Goal: Task Accomplishment & Management: Manage account settings

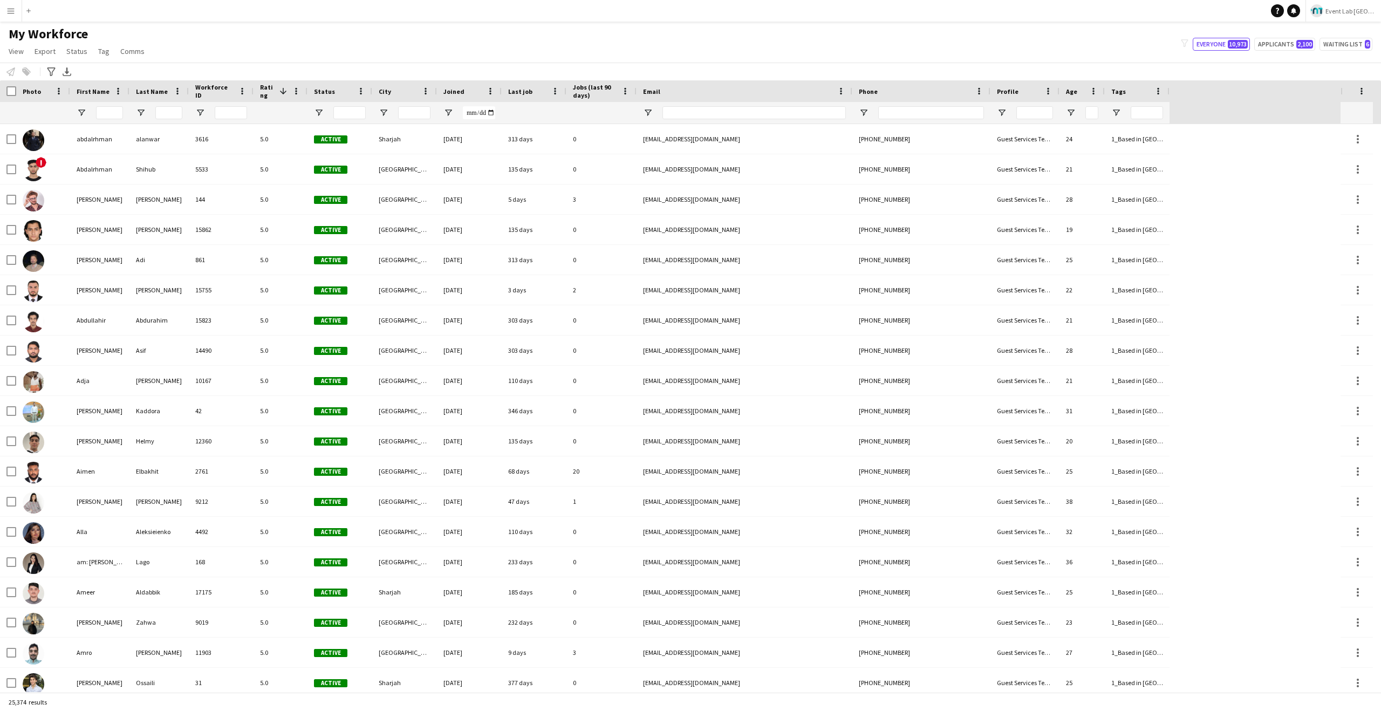
click at [12, 18] on button "Menu" at bounding box center [11, 11] width 22 height 22
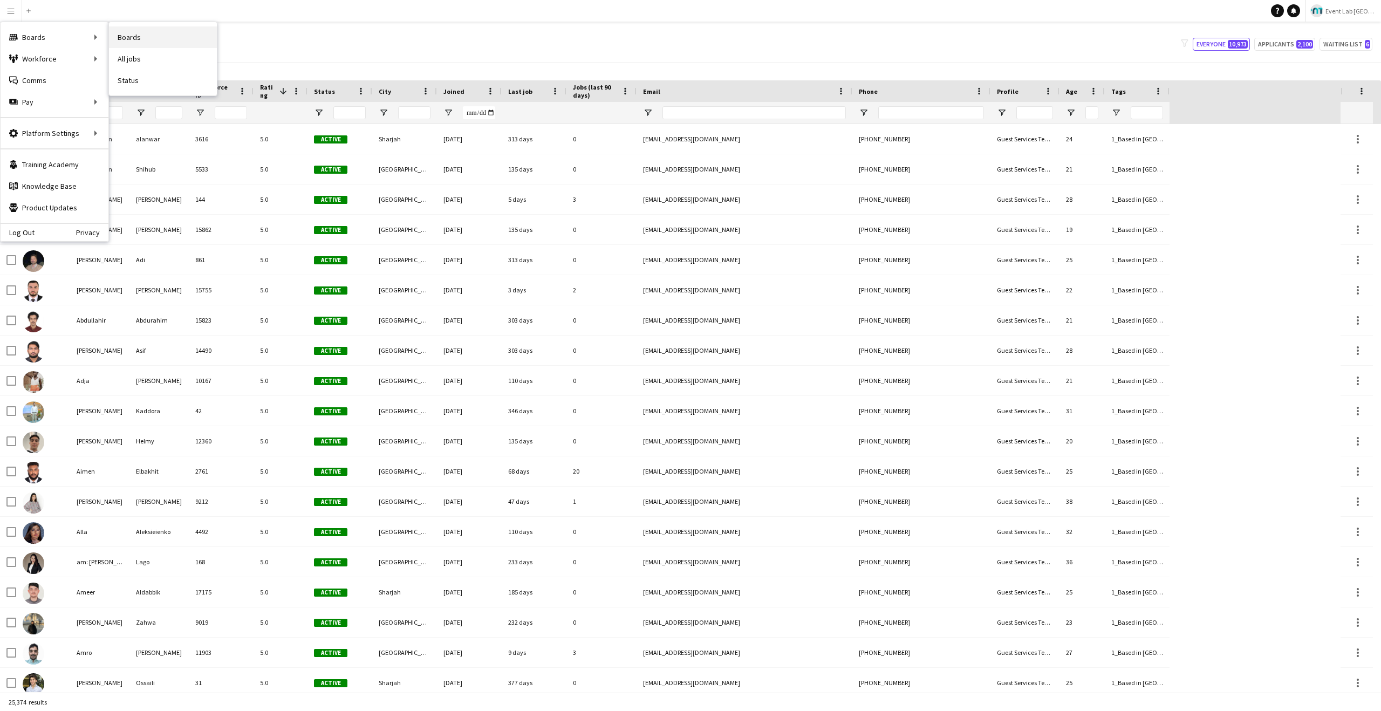
click at [129, 36] on link "Boards" at bounding box center [163, 37] width 108 height 22
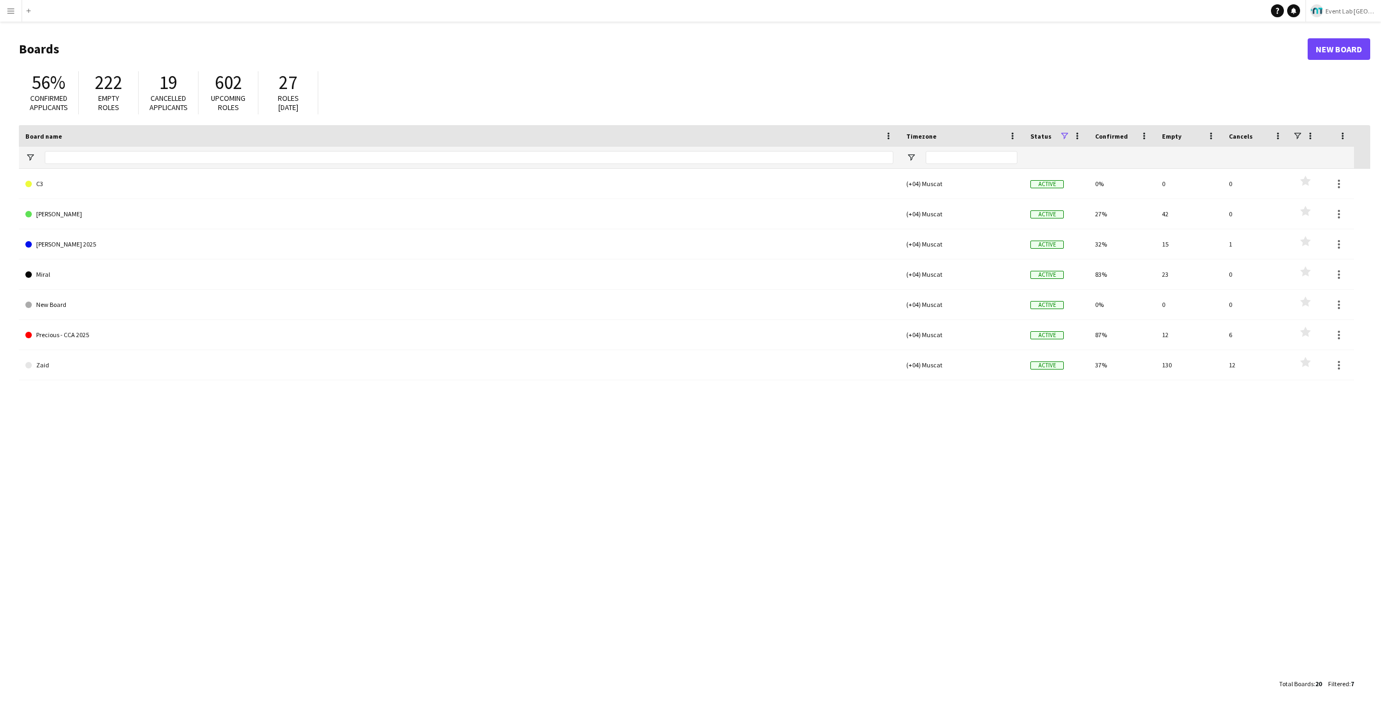
click at [8, 9] on app-icon "Menu" at bounding box center [10, 10] width 9 height 9
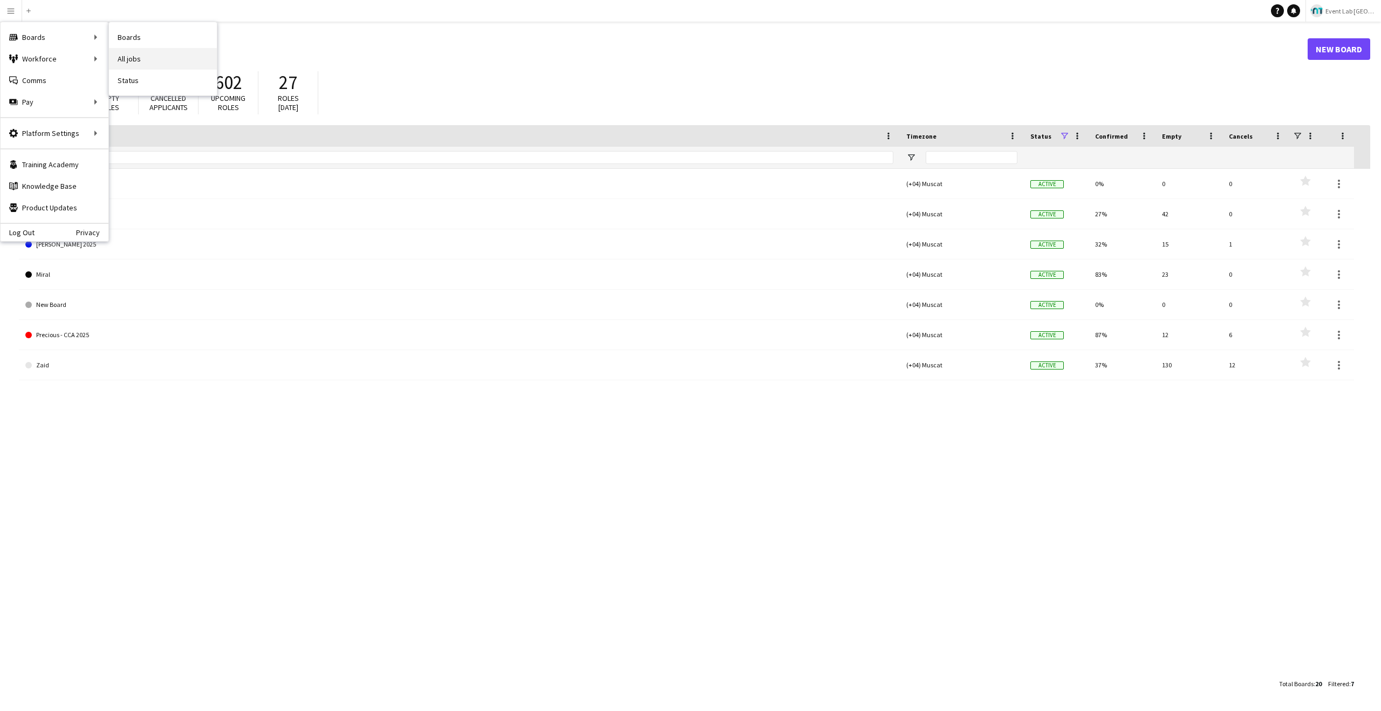
click at [139, 55] on link "All jobs" at bounding box center [163, 59] width 108 height 22
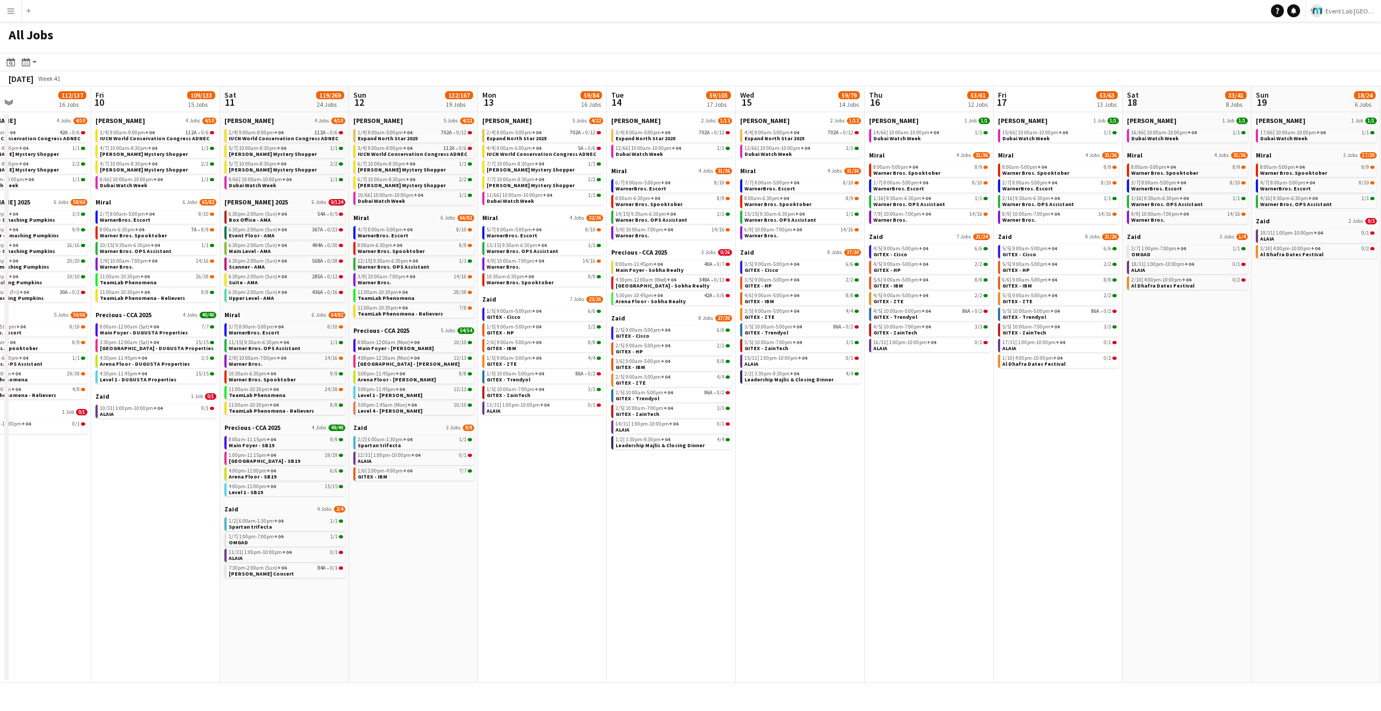
scroll to position [0, 428]
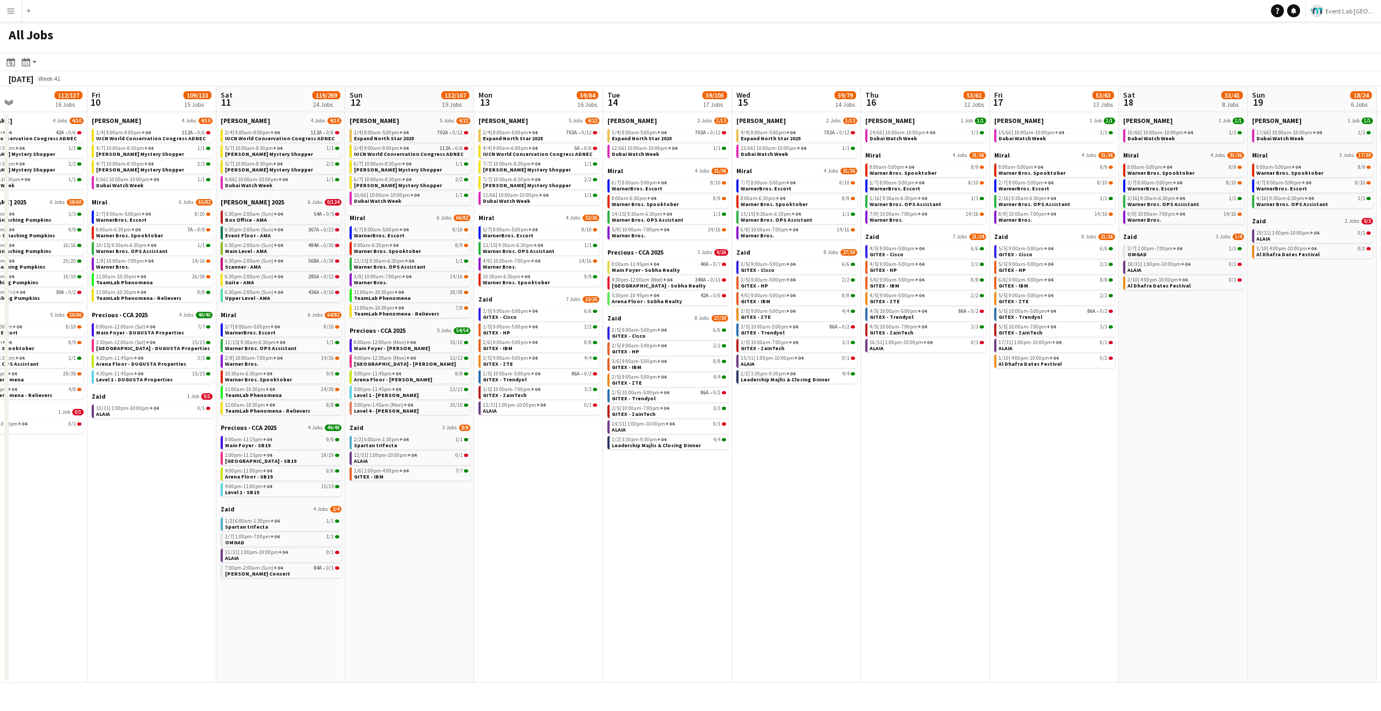
drag, startPoint x: 660, startPoint y: 542, endPoint x: 416, endPoint y: 514, distance: 244.8
click at [416, 514] on app-calendar-viewport "Mon 6 92/104 11 Jobs Tue 7 79/91 12 Jobs Wed 8 61/75 11 Jobs Thu 9 112/137 16 J…" at bounding box center [690, 384] width 1381 height 596
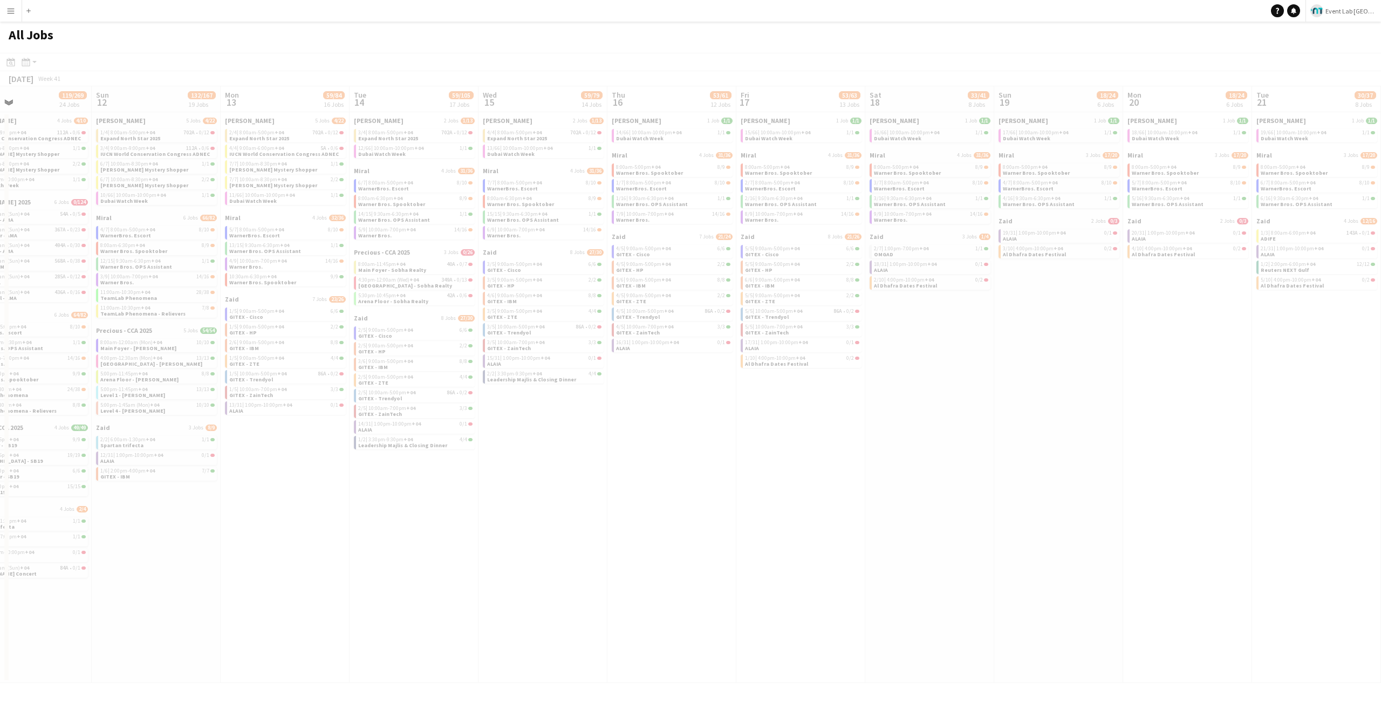
drag, startPoint x: 828, startPoint y: 564, endPoint x: 487, endPoint y: 569, distance: 340.9
click at [487, 569] on app-all-jobs "All Jobs Date picker [DATE] [DATE] [DATE] M [DATE] T [DATE] W [DATE] T [DATE] F…" at bounding box center [690, 352] width 1381 height 661
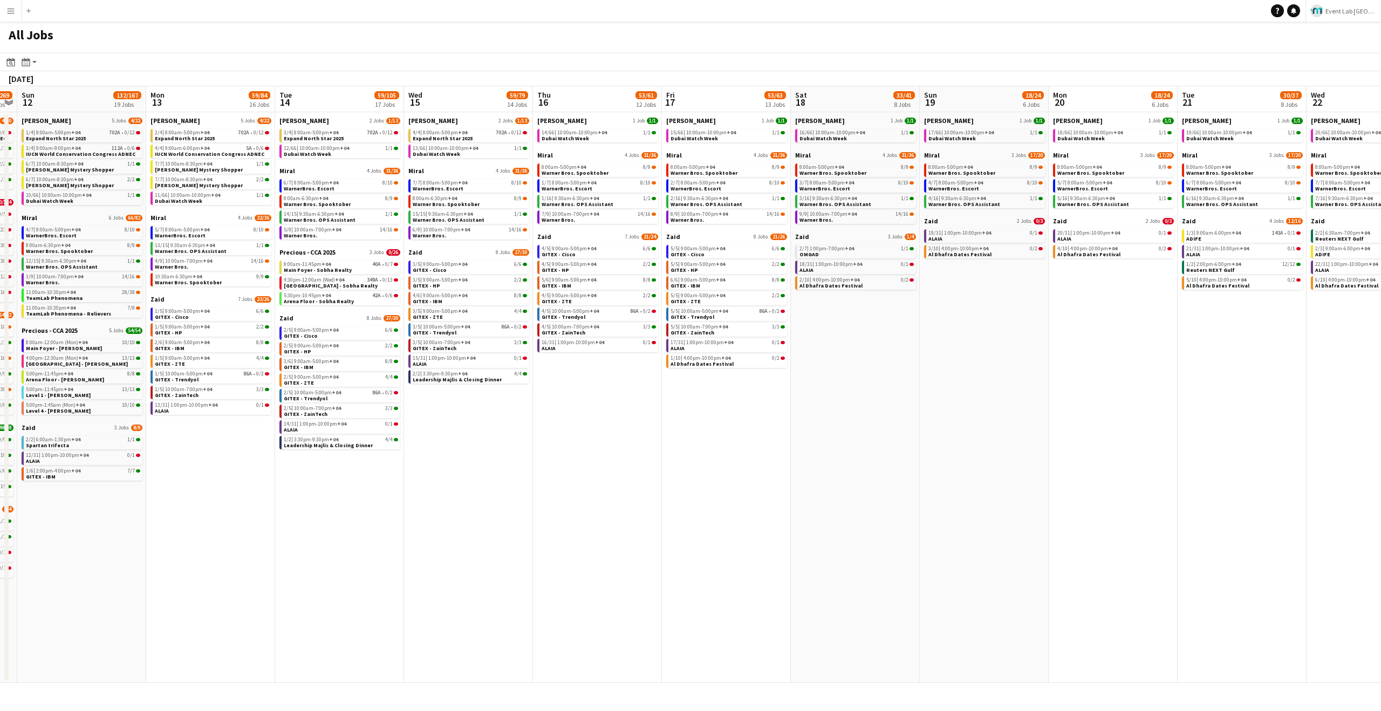
drag, startPoint x: 1028, startPoint y: 493, endPoint x: 567, endPoint y: 491, distance: 461.1
click at [567, 491] on app-calendar-viewport "Thu 9 112/137 16 Jobs Fri 10 109/133 15 Jobs Sat 11 119/269 24 Jobs Sun 12 132/…" at bounding box center [690, 384] width 1381 height 596
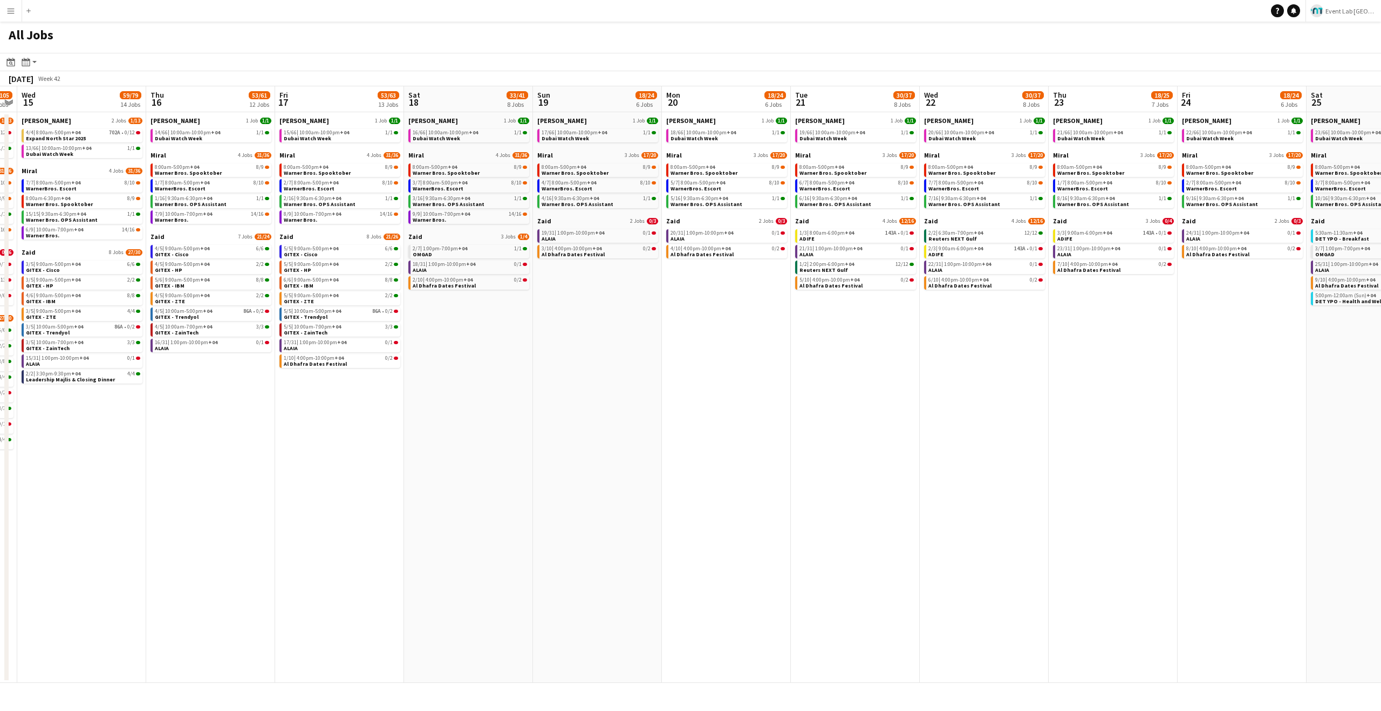
scroll to position [0, 336]
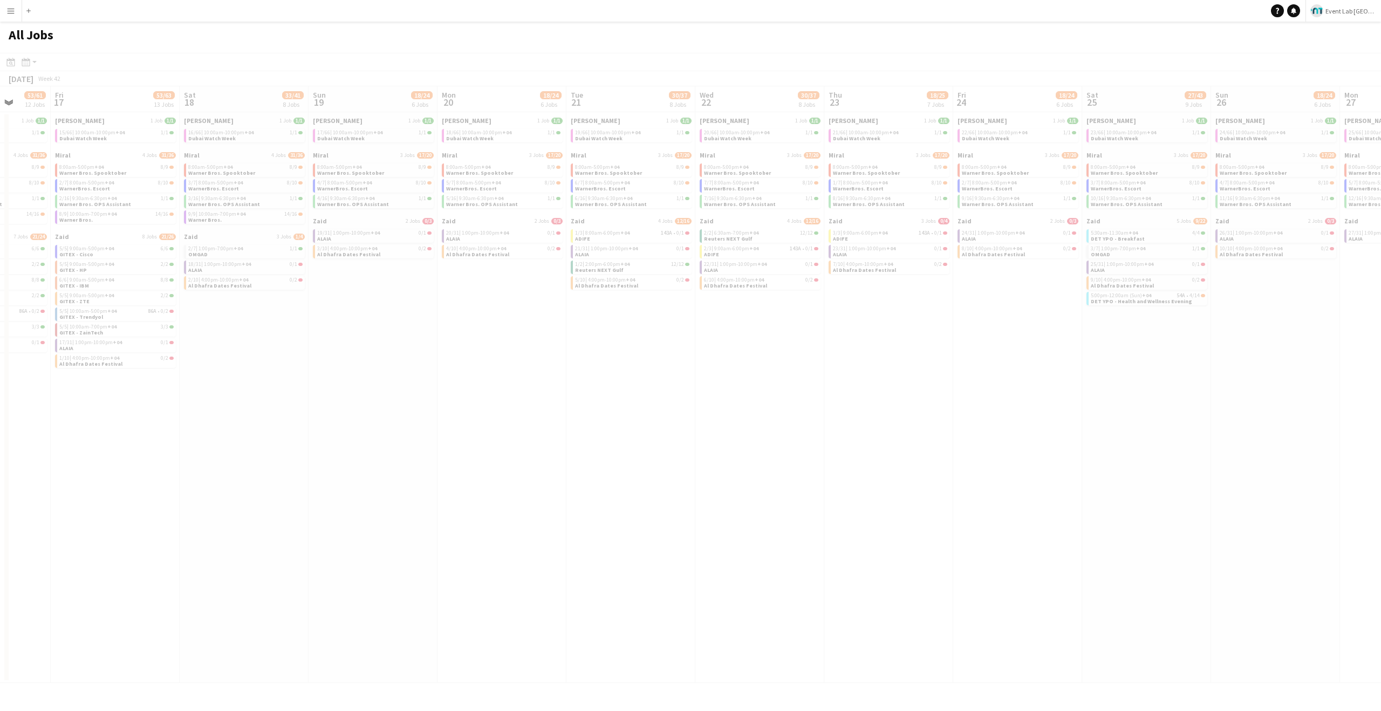
drag, startPoint x: 872, startPoint y: 472, endPoint x: 648, endPoint y: 468, distance: 224.4
click at [587, 468] on app-calendar-viewport "Tue 14 59/105 17 Jobs Wed 15 59/79 14 Jobs Thu 16 53/61 12 Jobs Fri 17 53/63 13…" at bounding box center [690, 384] width 1381 height 596
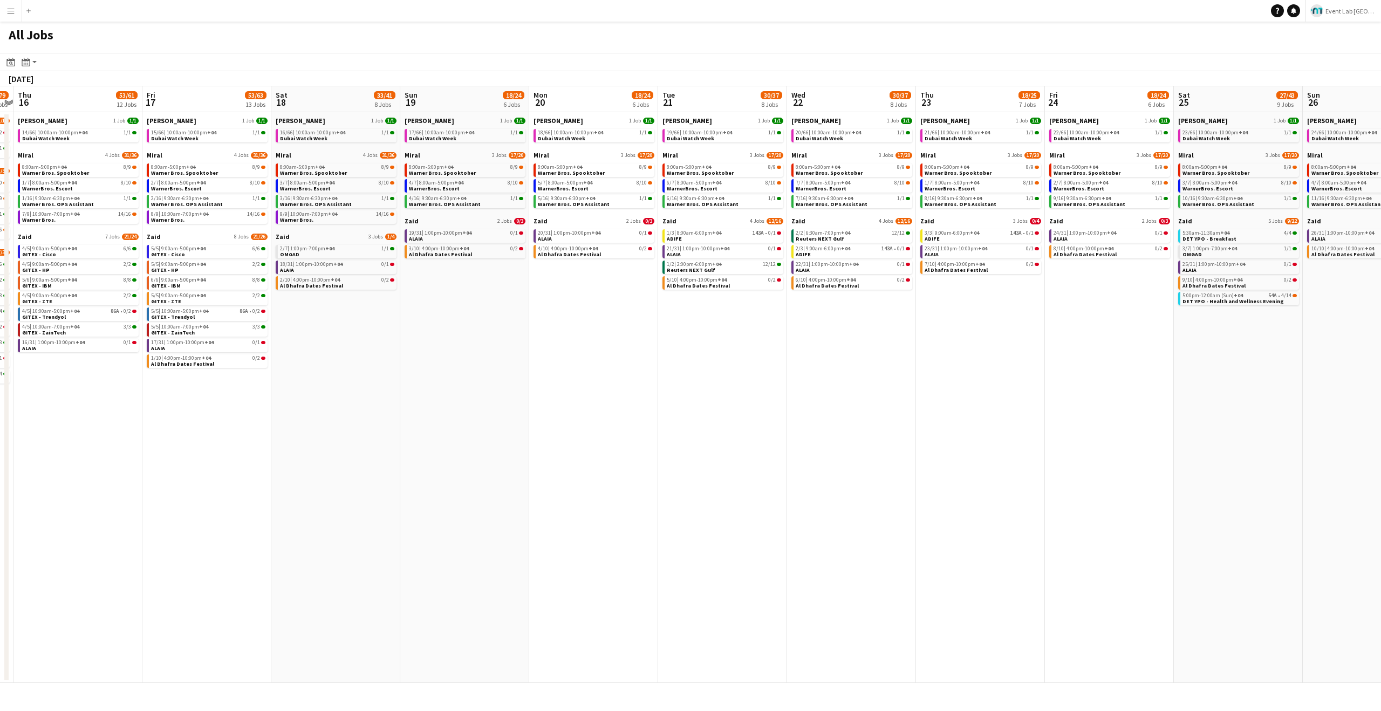
drag, startPoint x: 639, startPoint y: 470, endPoint x: 1170, endPoint y: 456, distance: 531.4
click at [1170, 456] on app-calendar-viewport "Tue 14 59/105 17 Jobs Wed 15 59/79 14 Jobs Thu 16 53/61 12 Jobs Fri 17 53/63 13…" at bounding box center [690, 384] width 1381 height 596
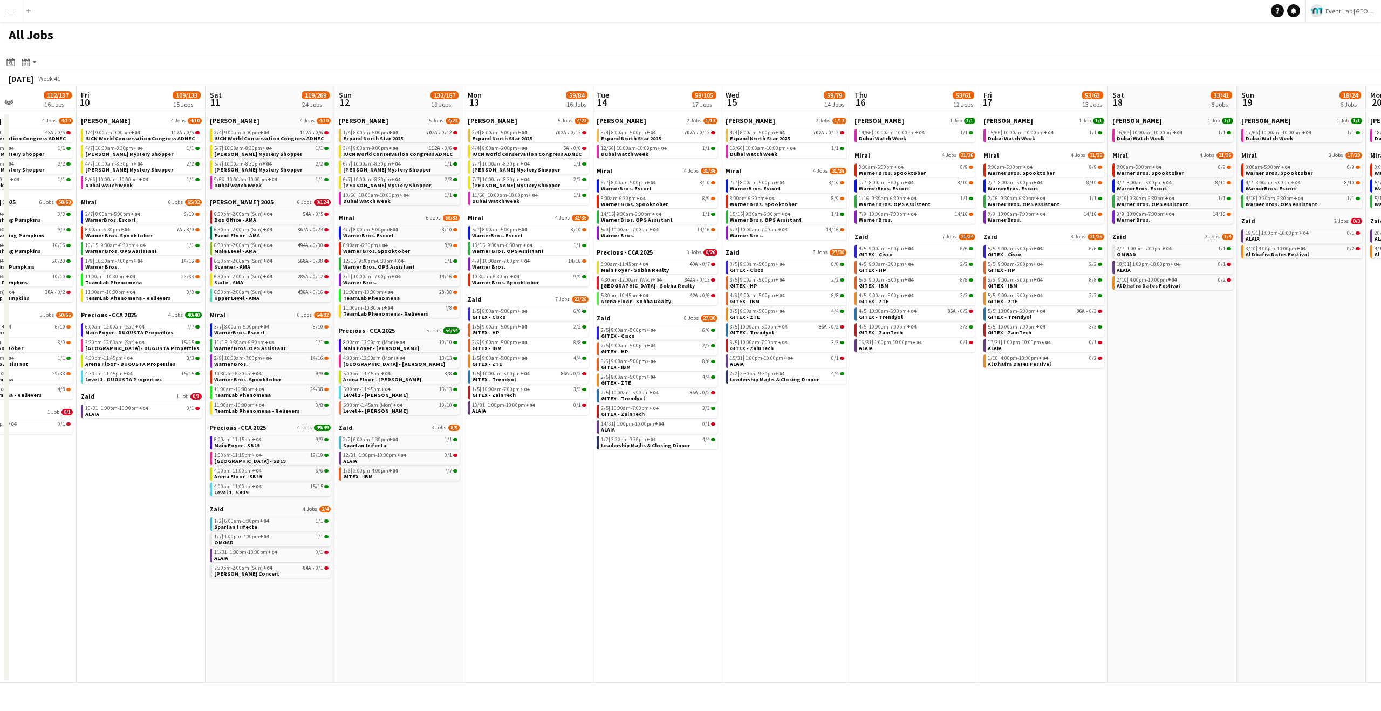
drag, startPoint x: 825, startPoint y: 441, endPoint x: 1092, endPoint y: 372, distance: 275.7
click at [1094, 370] on app-calendar-viewport "Wed 8 61/75 11 Jobs Thu 9 112/137 16 Jobs Fri 10 109/133 15 Jobs Sat 11 119/269…" at bounding box center [690, 384] width 1381 height 596
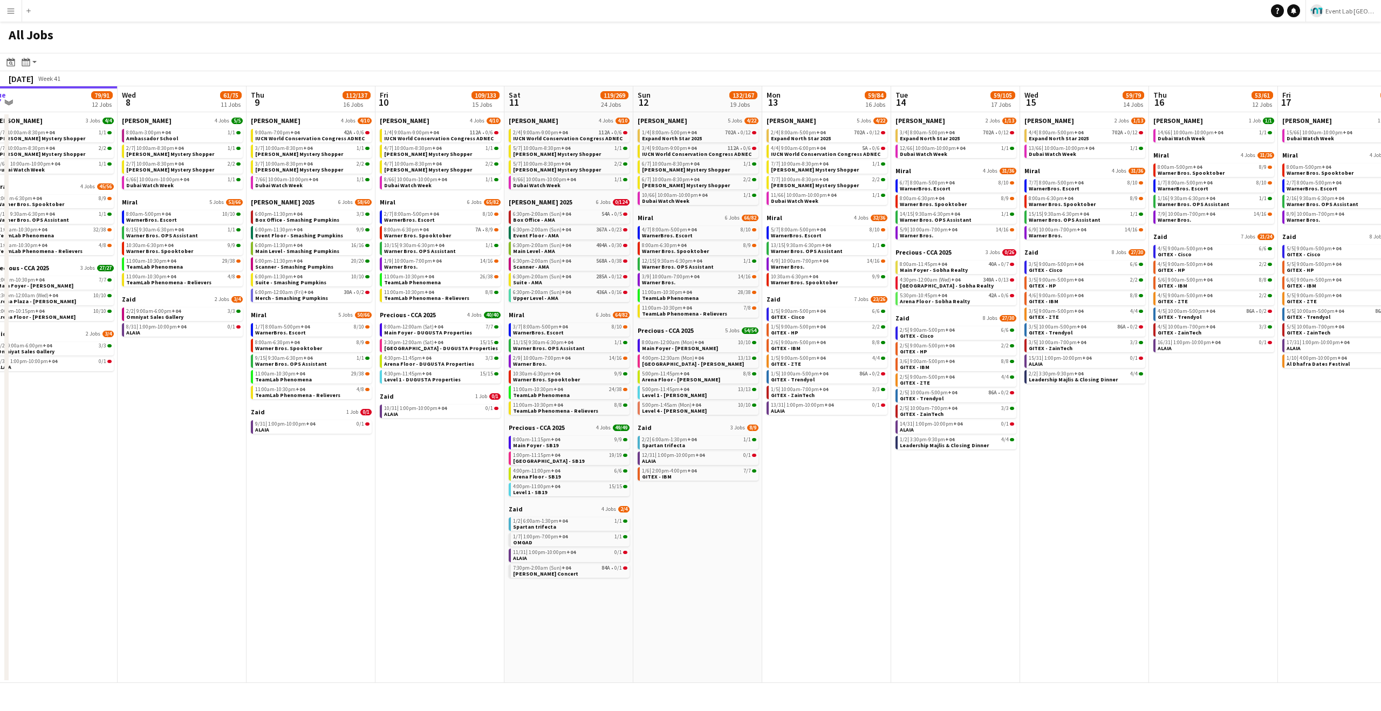
scroll to position [0, 331]
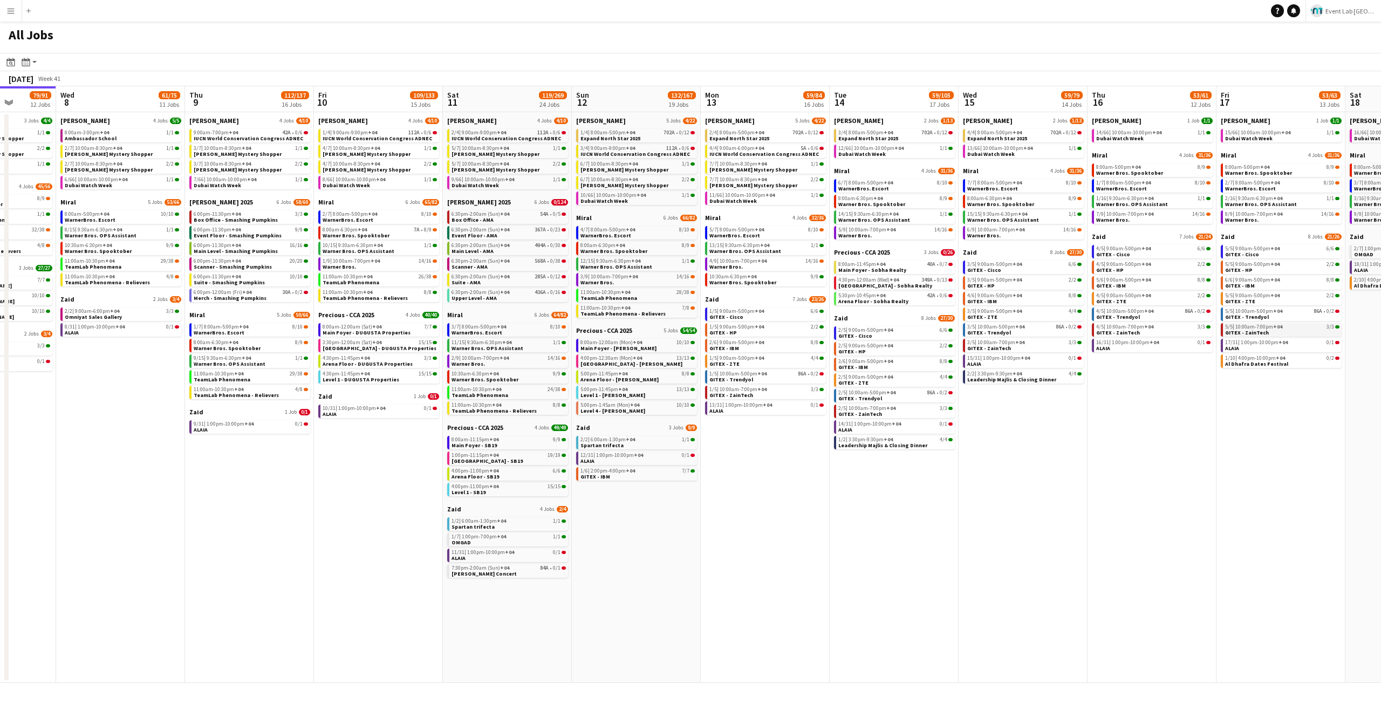
drag, startPoint x: 936, startPoint y: 370, endPoint x: 1358, endPoint y: 327, distance: 425.0
click at [1380, 317] on app-calendar-viewport "Sun 5 155/169 19 Jobs Mon 6 92/104 11 Jobs Tue 7 79/91 12 Jobs Wed 8 61/75 11 J…" at bounding box center [690, 384] width 1381 height 596
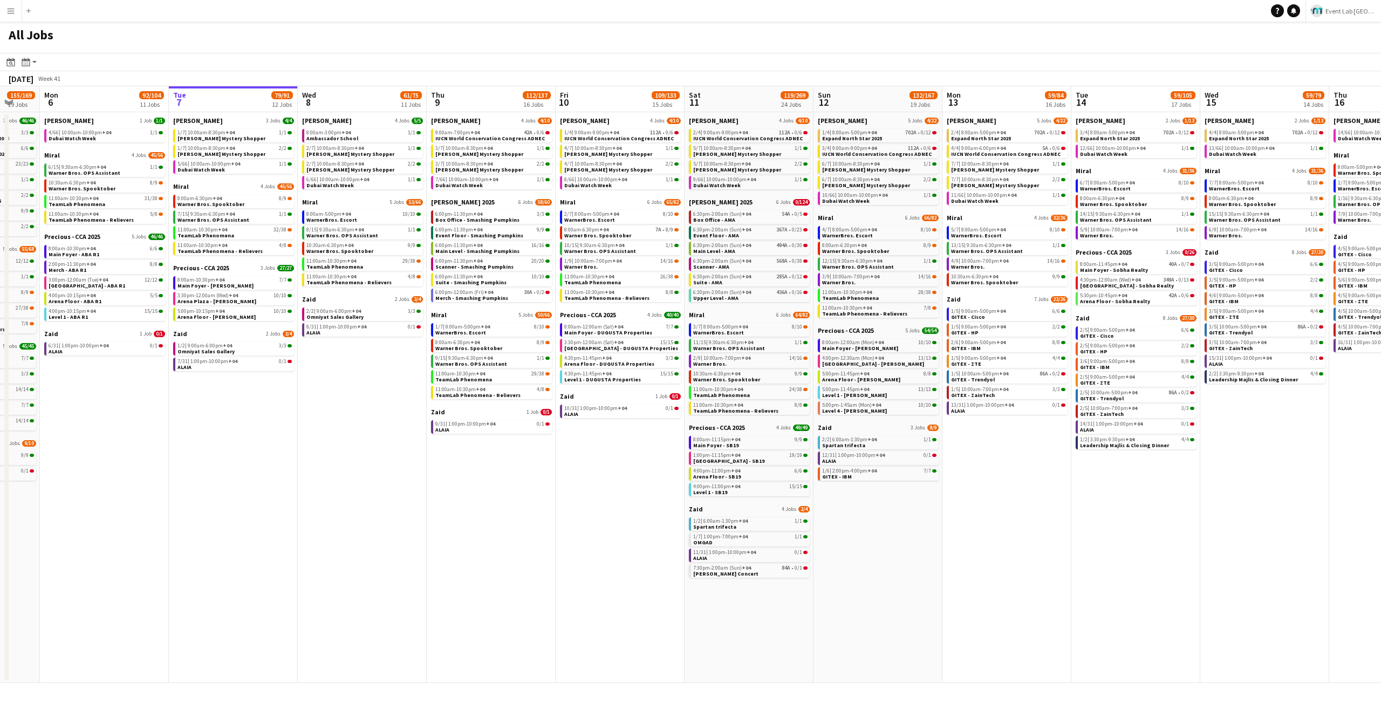
scroll to position [0, 217]
drag, startPoint x: 518, startPoint y: 480, endPoint x: 592, endPoint y: 478, distance: 73.4
click at [592, 478] on app-calendar-viewport "Sat 4 276/297 25 Jobs Sun 5 155/169 19 Jobs Mon 6 92/104 11 Jobs Tue 7 79/91 12…" at bounding box center [690, 384] width 1381 height 596
click at [479, 136] on span "IUCN World Conservation Congress ADNEC" at bounding box center [490, 138] width 109 height 7
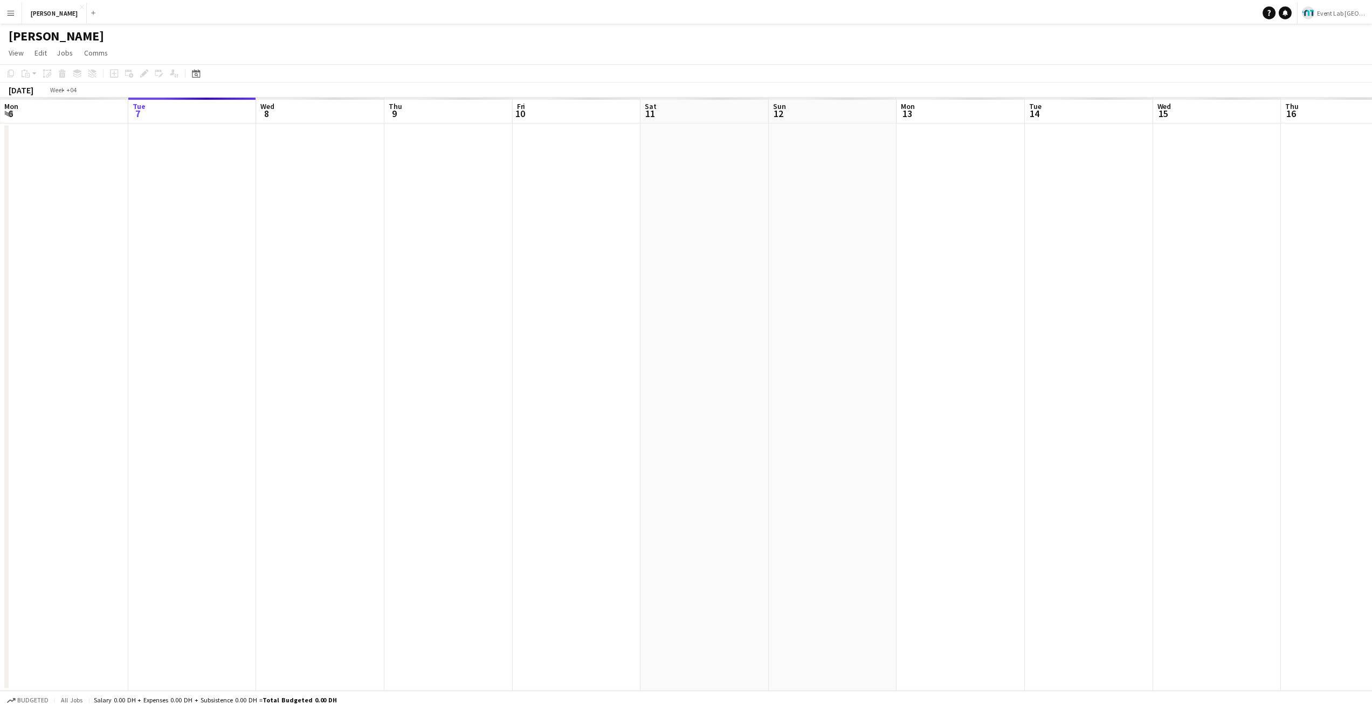
scroll to position [0, 371]
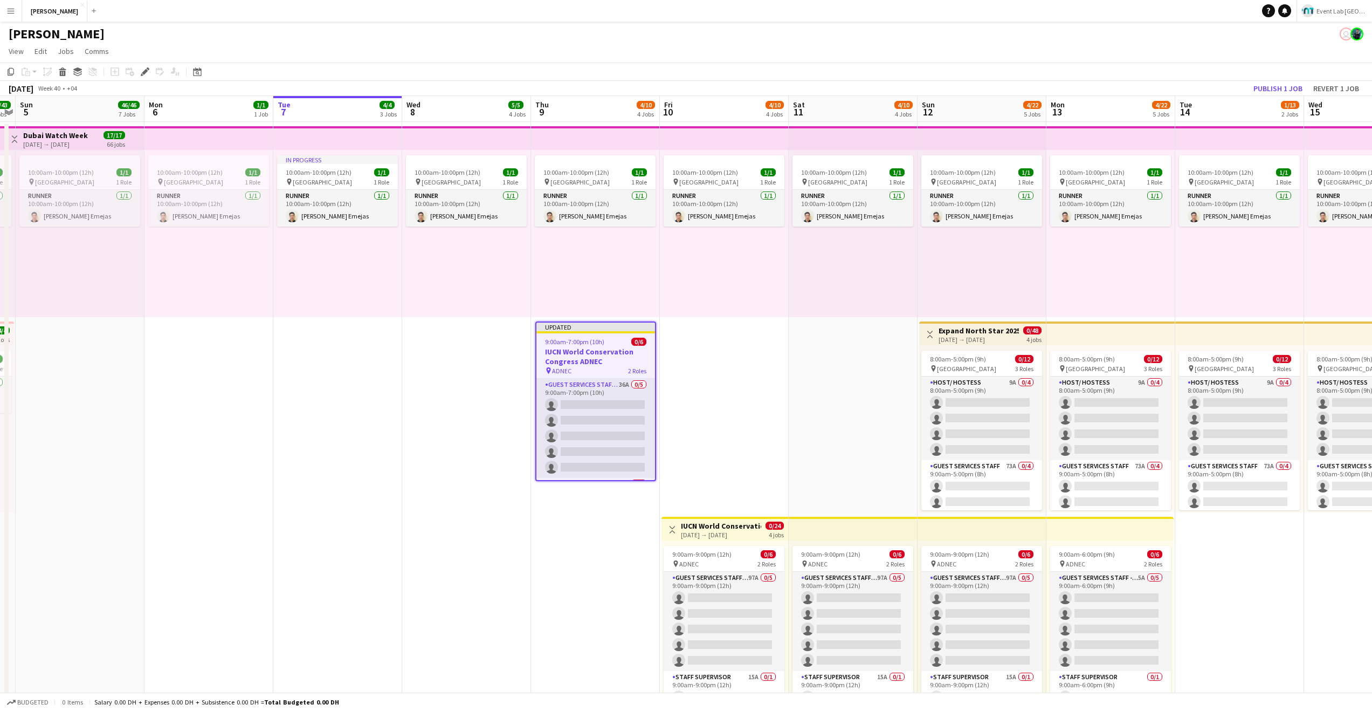
click at [596, 356] on h3 "IUCN World Conservation Congress ADNEC" at bounding box center [596, 356] width 119 height 19
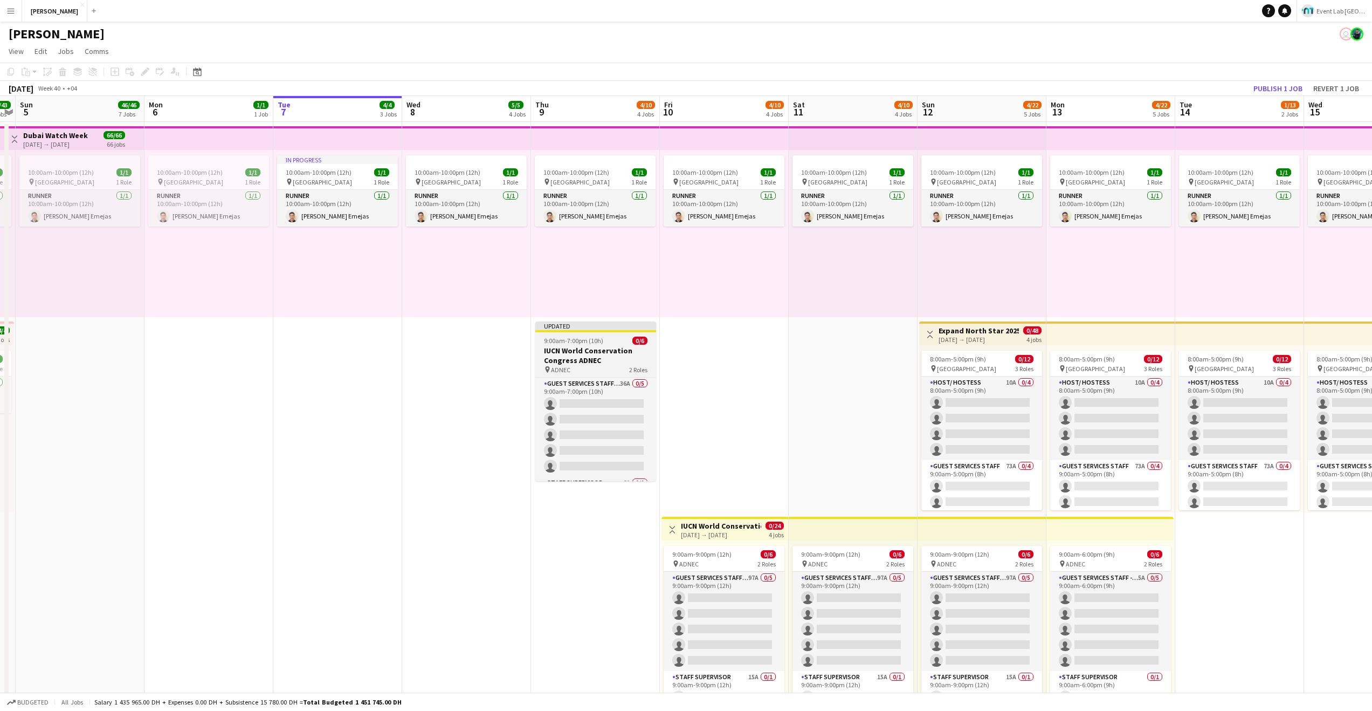
drag, startPoint x: 571, startPoint y: 361, endPoint x: 566, endPoint y: 358, distance: 5.7
click at [571, 361] on h3 "IUCN World Conservation Congress ADNEC" at bounding box center [595, 355] width 121 height 19
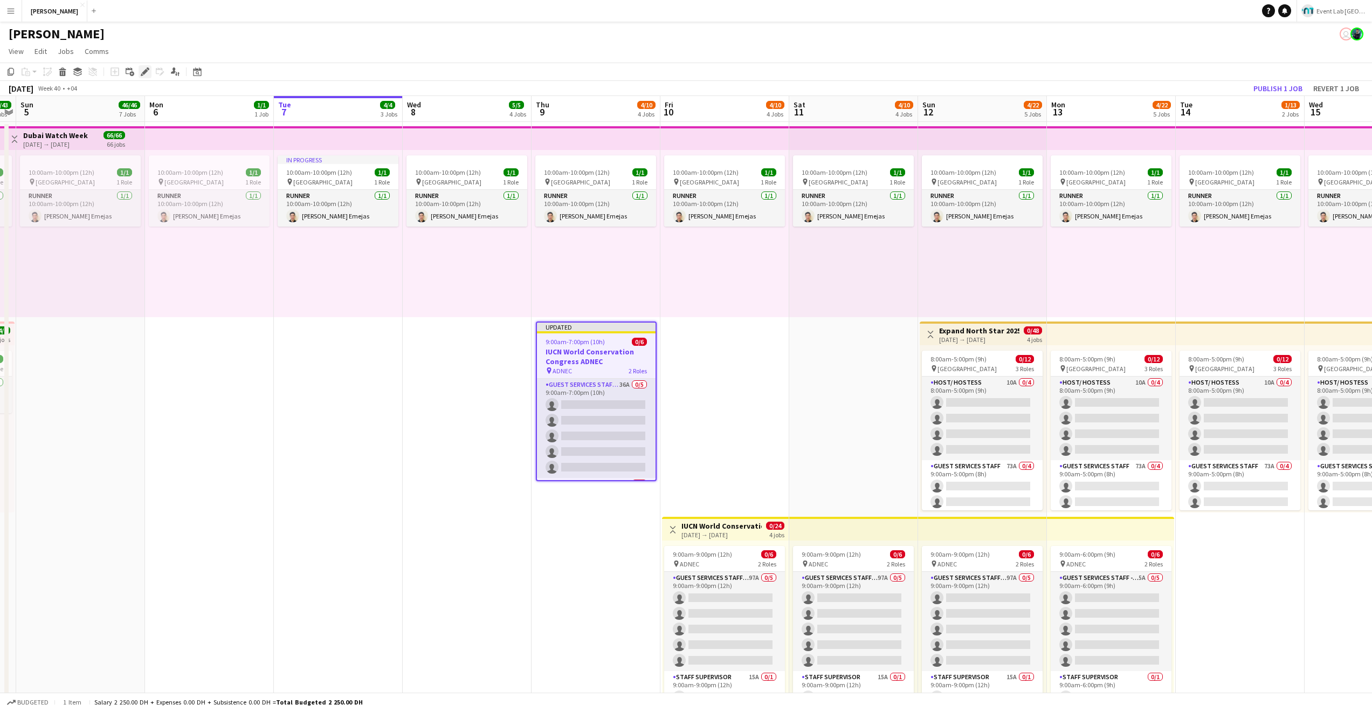
click at [145, 71] on icon at bounding box center [145, 72] width 6 height 6
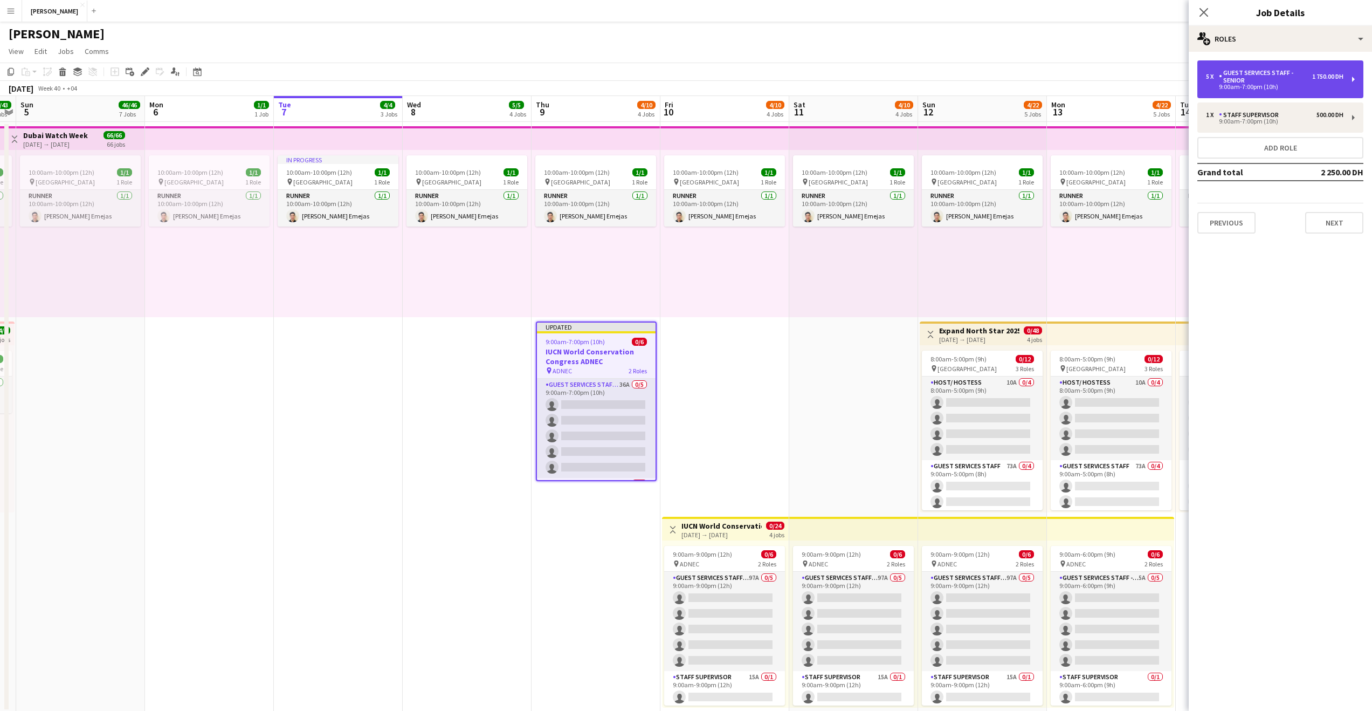
click at [1272, 63] on div "5 x Guest Services Staff - Senior 1 750.00 DH 9:00am-7:00pm (10h)" at bounding box center [1281, 79] width 166 height 38
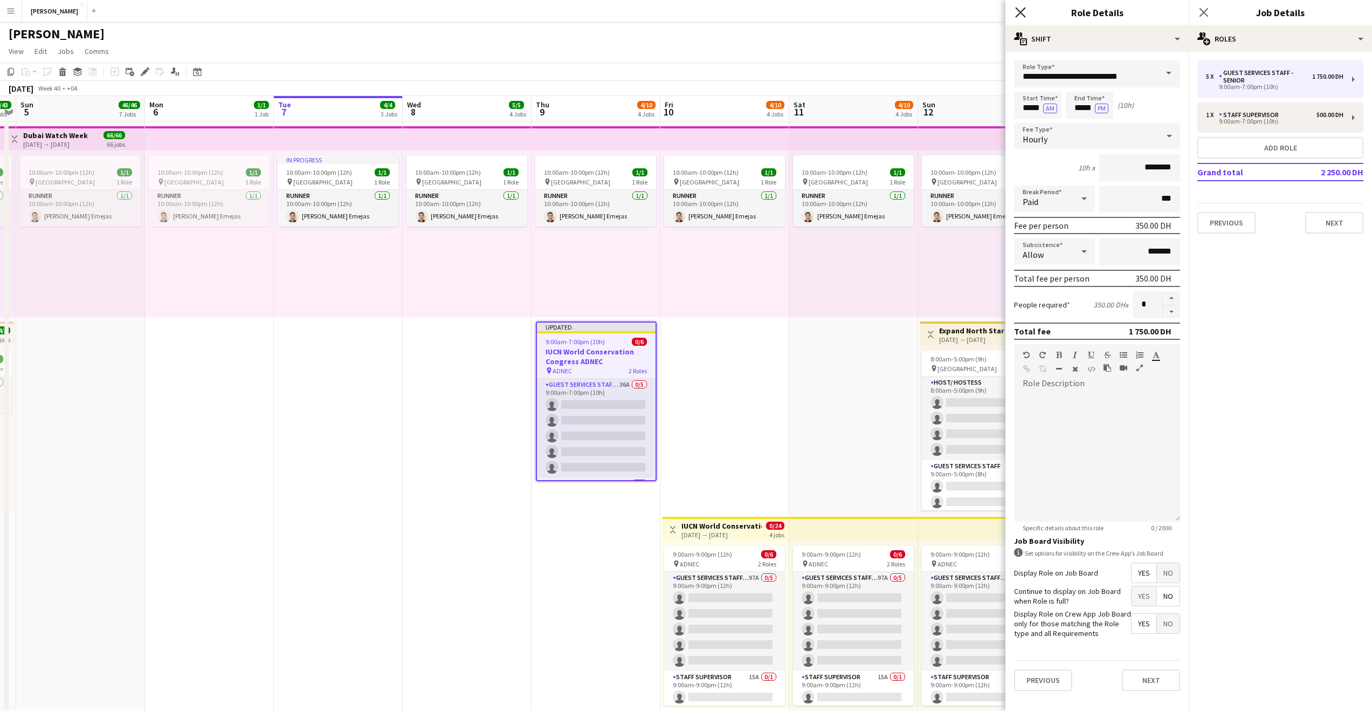
click at [1020, 17] on icon "Close pop-in" at bounding box center [1020, 12] width 10 height 10
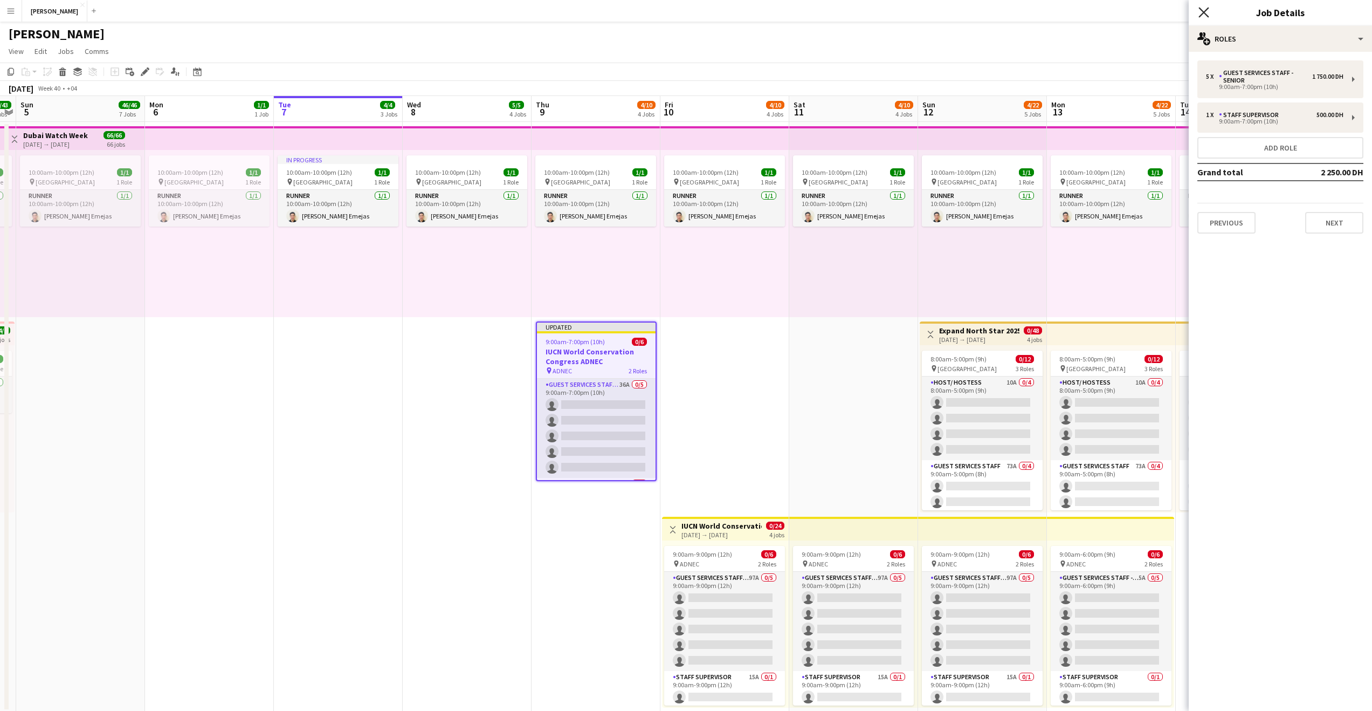
click at [1207, 13] on icon "Close pop-in" at bounding box center [1204, 12] width 10 height 10
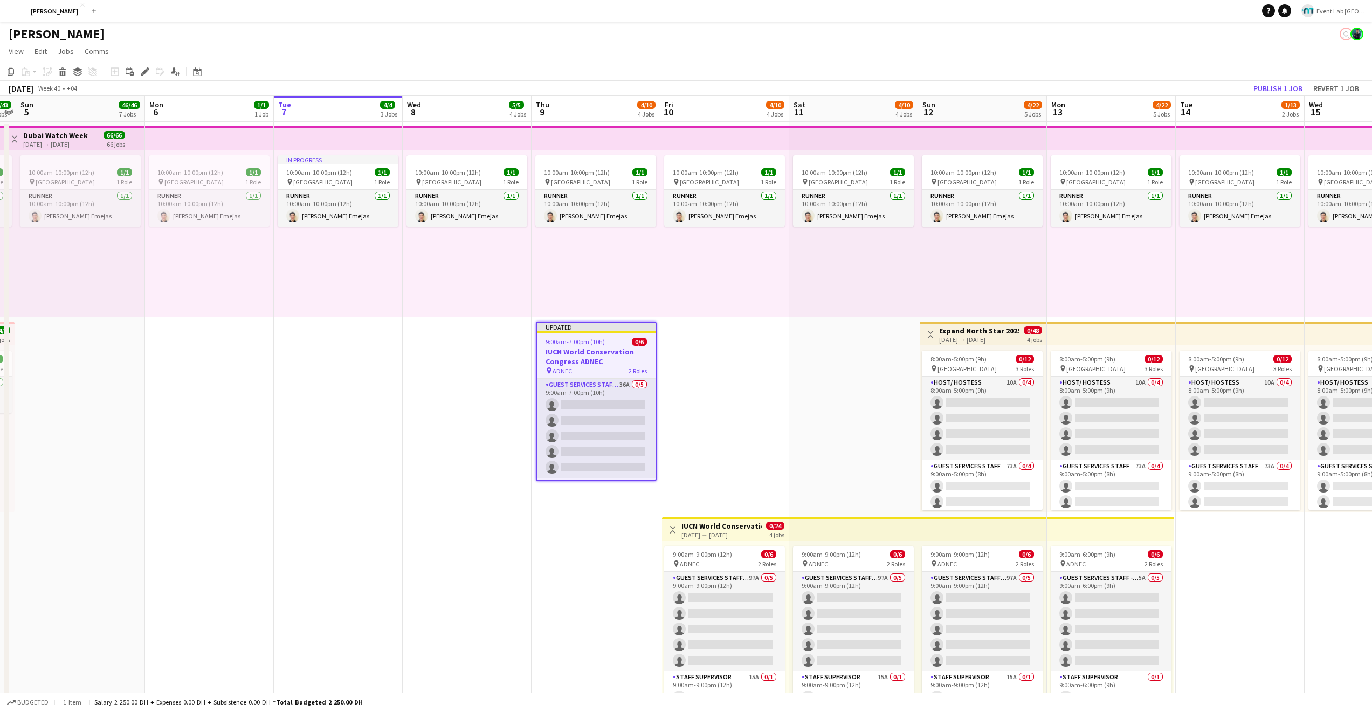
click at [474, 28] on div "Kate user" at bounding box center [686, 32] width 1372 height 20
